Goal: Use online tool/utility: Use online tool/utility

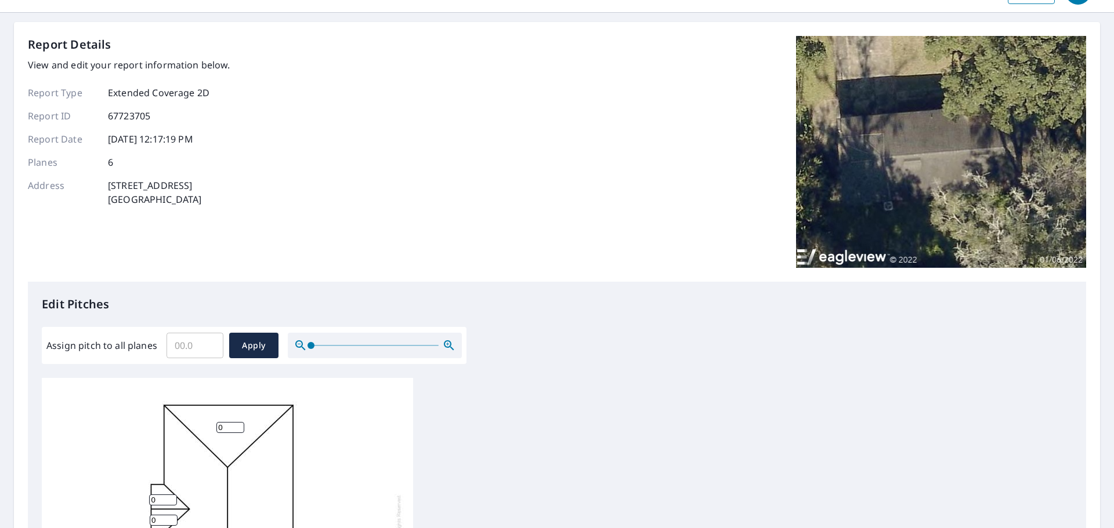
scroll to position [58, 0]
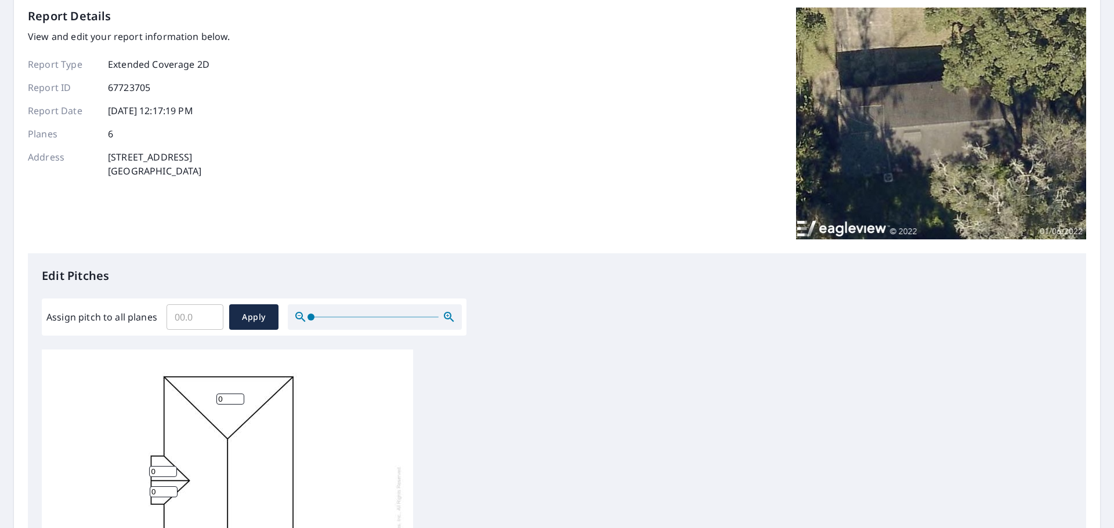
click at [190, 314] on input "Assign pitch to all planes" at bounding box center [194, 317] width 57 height 32
type input "4"
click at [268, 321] on span "Apply" at bounding box center [253, 317] width 31 height 15
type input "4"
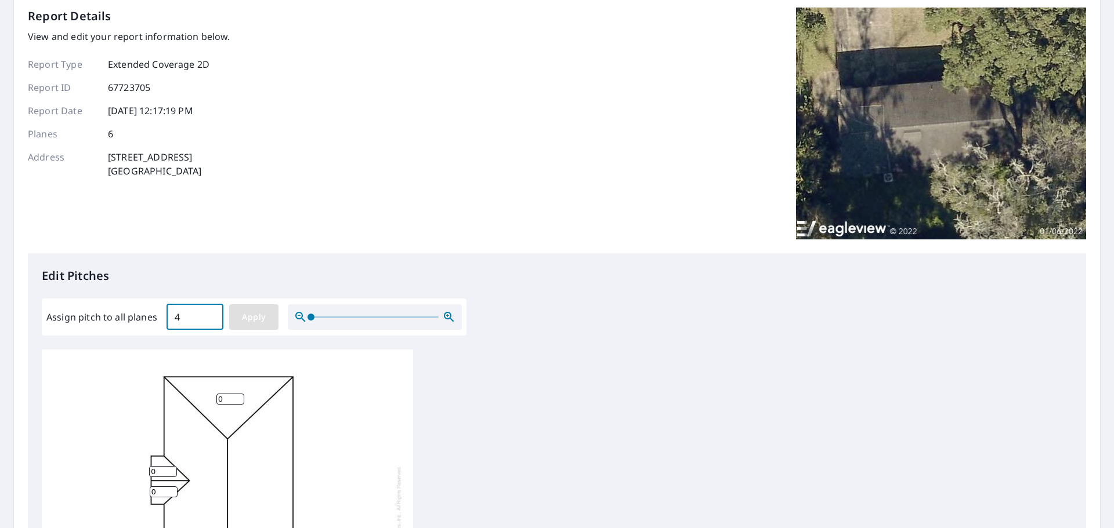
type input "4"
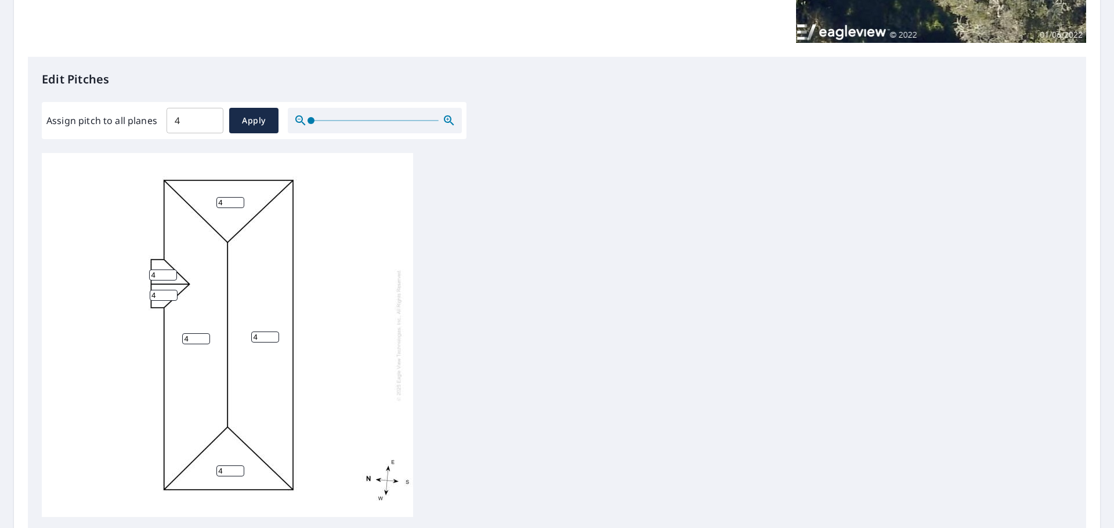
scroll to position [290, 0]
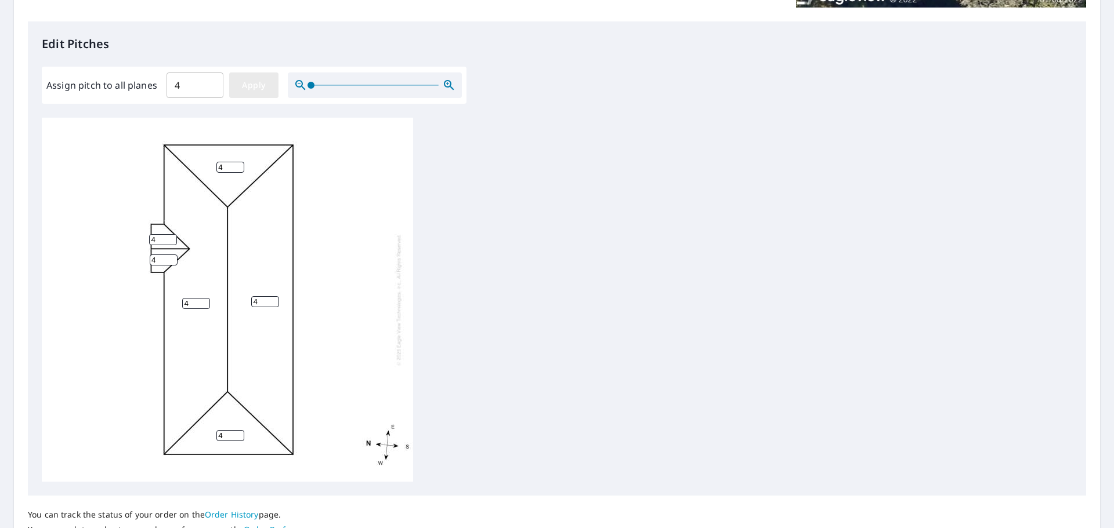
click at [259, 90] on span "Apply" at bounding box center [253, 85] width 31 height 15
drag, startPoint x: 1050, startPoint y: 257, endPoint x: 1048, endPoint y: 215, distance: 41.8
click at [1048, 215] on div "4 4 4 4 4 4" at bounding box center [557, 300] width 1030 height 364
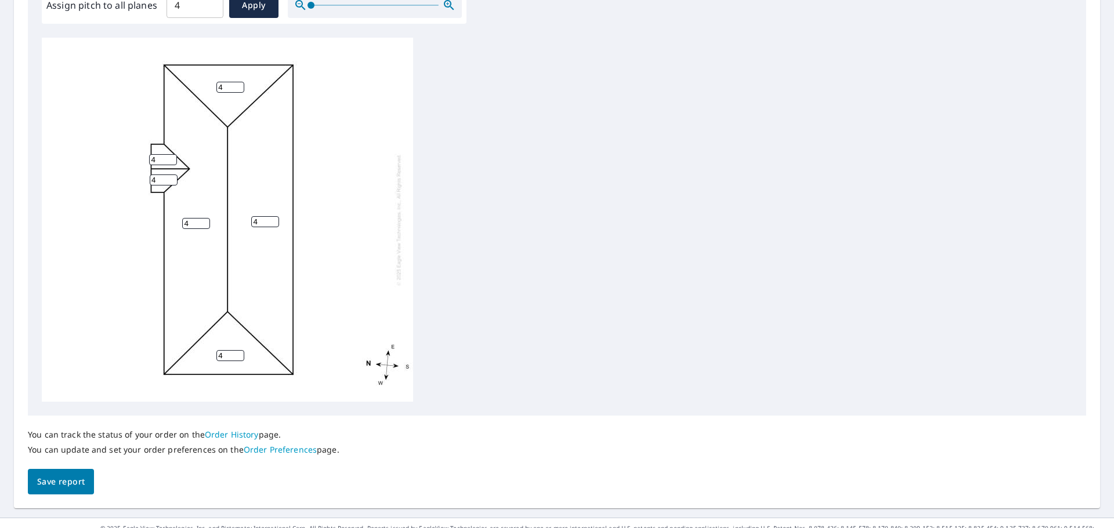
scroll to position [389, 0]
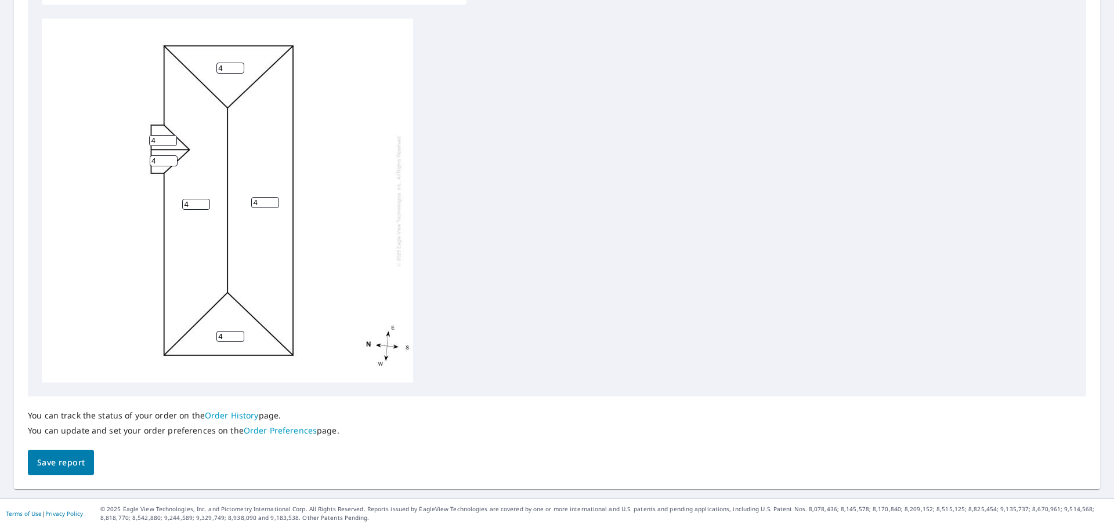
click at [61, 469] on span "Save report" at bounding box center [61, 463] width 48 height 15
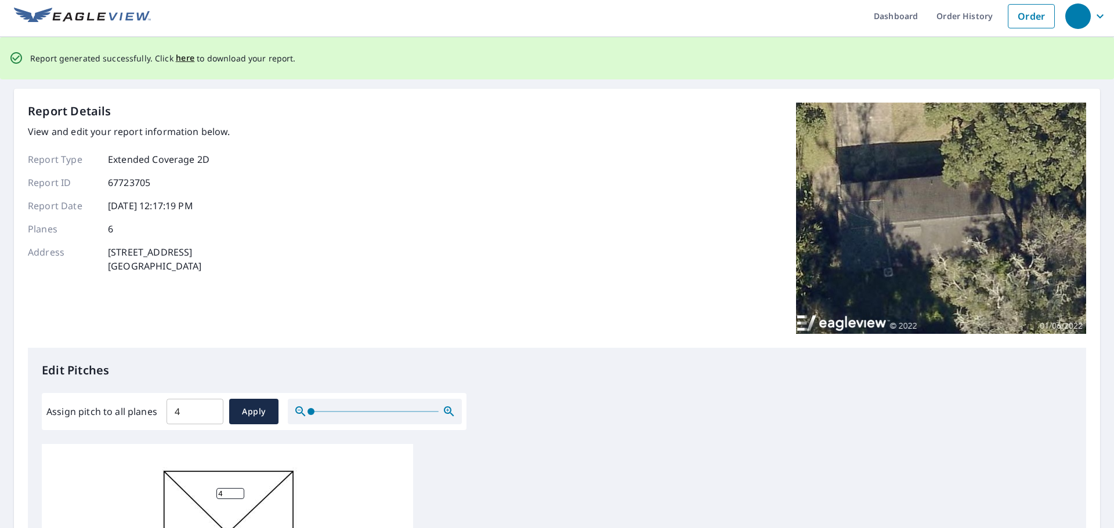
scroll to position [0, 0]
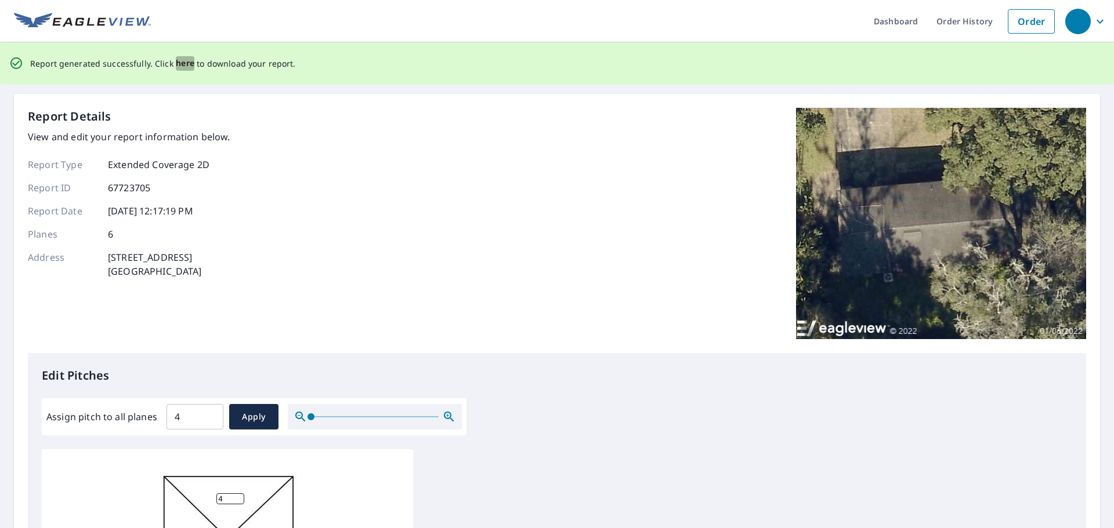
click at [176, 62] on span "here" at bounding box center [185, 63] width 19 height 15
